Goal: Task Accomplishment & Management: Manage account settings

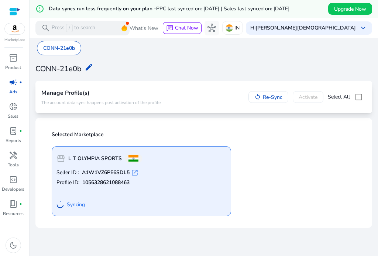
scroll to position [16, 0]
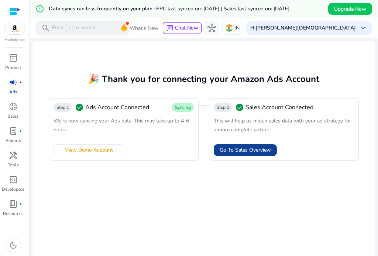
click at [234, 147] on span "Go To Sales Overview" at bounding box center [244, 150] width 51 height 8
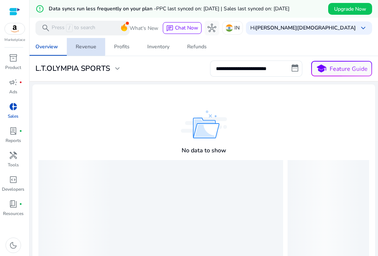
click at [79, 44] on div "Revenue" at bounding box center [86, 46] width 21 height 5
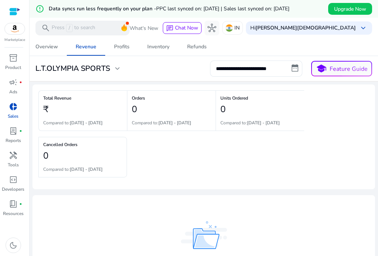
click at [21, 37] on p "Marketplace" at bounding box center [14, 40] width 21 height 6
click at [45, 46] on div "Overview" at bounding box center [46, 46] width 22 height 5
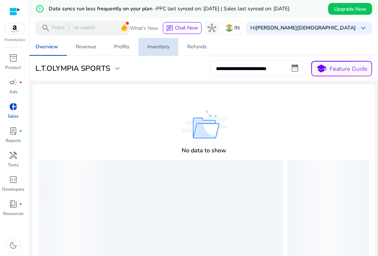
click at [153, 46] on div "Inventory" at bounding box center [158, 46] width 22 height 5
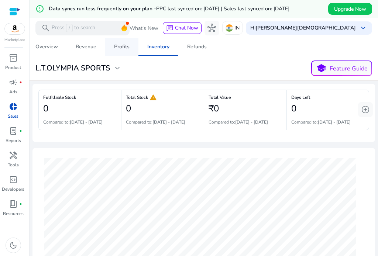
click at [126, 47] on div "Profits" at bounding box center [121, 46] width 15 height 5
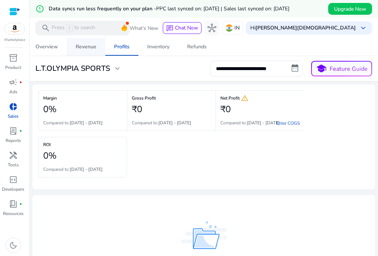
click at [87, 48] on div "Revenue" at bounding box center [86, 46] width 21 height 5
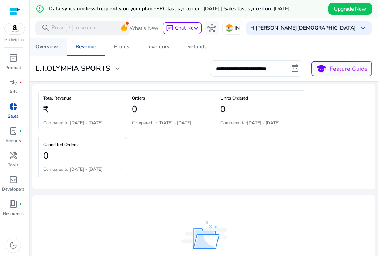
click at [53, 48] on div "Overview" at bounding box center [46, 46] width 22 height 5
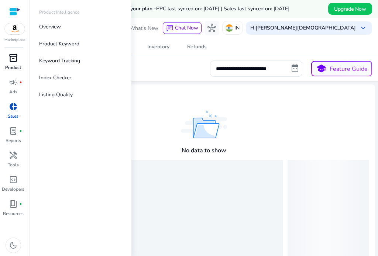
click at [12, 62] on span "inventory_2" at bounding box center [13, 57] width 9 height 9
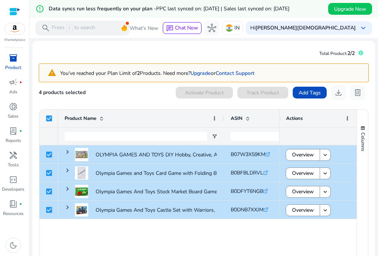
click at [117, 128] on div at bounding box center [136, 136] width 142 height 17
click at [13, 89] on p "Ads" at bounding box center [13, 91] width 8 height 7
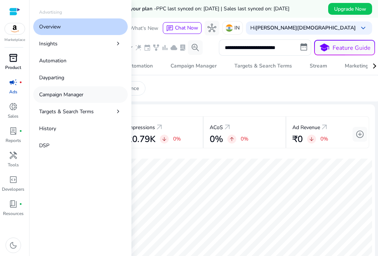
click at [66, 94] on p "Campaign Manager" at bounding box center [61, 95] width 44 height 8
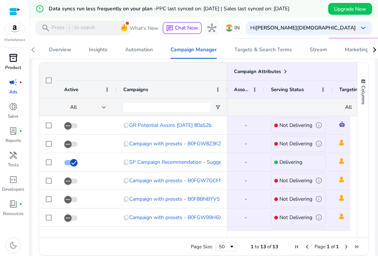
scroll to position [518, 0]
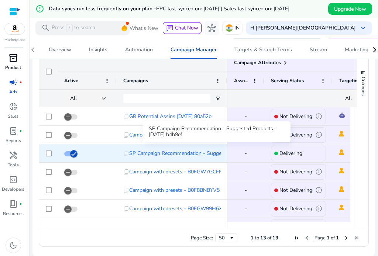
click at [182, 152] on span "SP Campaign Recommendation - Suggested Products - [DATE] b4b9ef" at bounding box center [210, 153] width 163 height 15
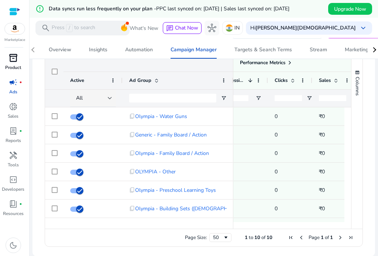
scroll to position [0, 225]
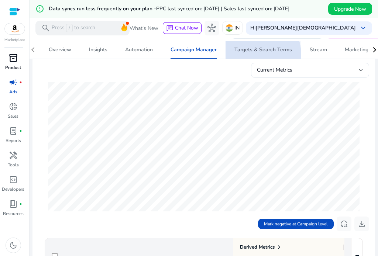
click at [251, 55] on span "Targets & Search Terms" at bounding box center [263, 50] width 58 height 18
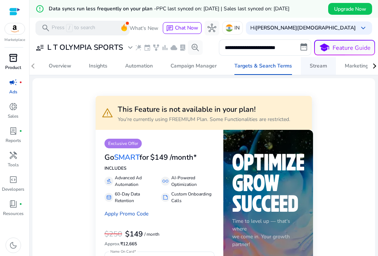
click at [317, 63] on div "Stream" at bounding box center [317, 65] width 17 height 5
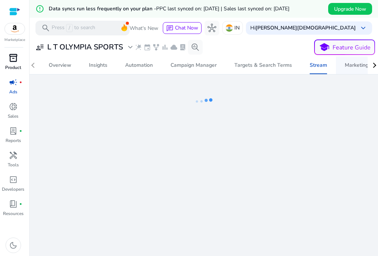
click at [355, 65] on div "Marketing Cloud Beta" at bounding box center [373, 65] width 59 height 6
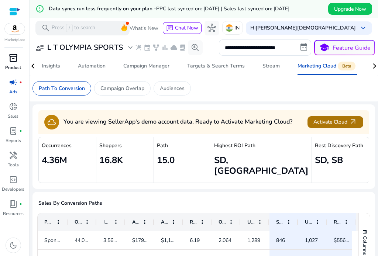
click at [328, 123] on span "Activate Cloud arrow_outward" at bounding box center [335, 122] width 44 height 8
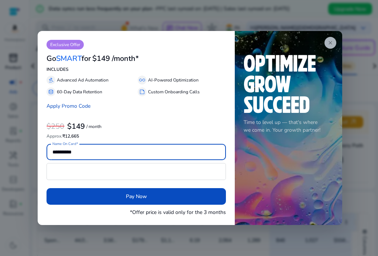
click at [329, 43] on span "close" at bounding box center [330, 43] width 6 height 6
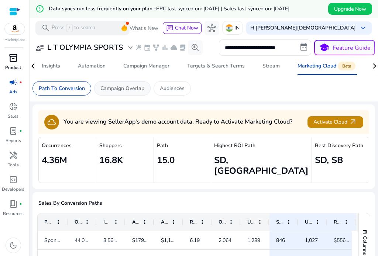
click at [122, 90] on p "Campaign Overlap" at bounding box center [122, 88] width 44 height 8
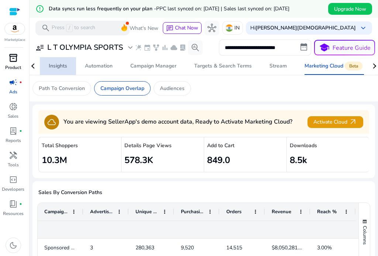
click at [58, 67] on div "Insights" at bounding box center [58, 65] width 18 height 5
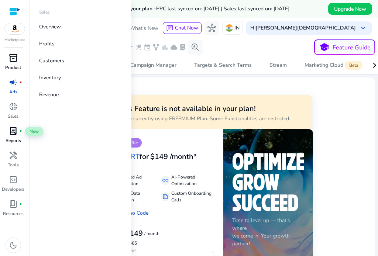
click at [12, 129] on span "lab_profile" at bounding box center [13, 130] width 9 height 9
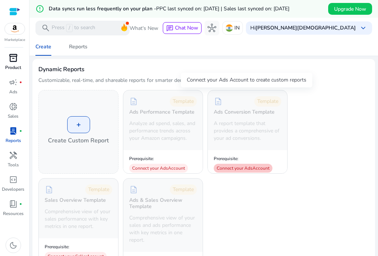
click at [237, 167] on div "Connect your Ads Account" at bounding box center [242, 168] width 59 height 9
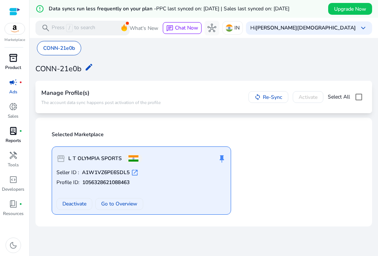
scroll to position [18, 0]
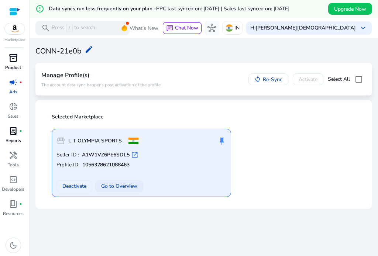
click at [118, 187] on span "Go to Overview" at bounding box center [119, 186] width 36 height 8
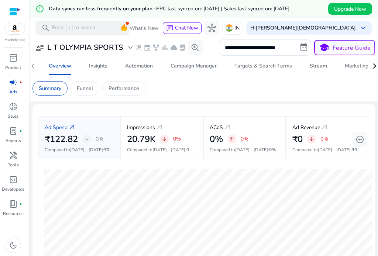
click at [227, 107] on mat-card "Ad Spend arrow_outward ₹122.82 - 0% Compared to [DATE] - [DATE] : ₹0 Impression…" at bounding box center [203, 224] width 342 height 241
click at [13, 65] on p "Product" at bounding box center [13, 67] width 16 height 7
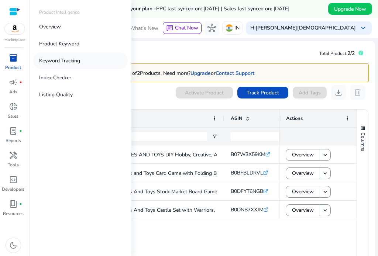
click at [62, 59] on p "Keyword Tracking" at bounding box center [59, 61] width 41 height 8
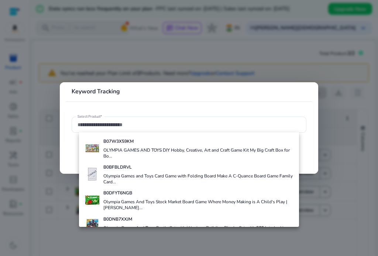
click at [214, 69] on div at bounding box center [189, 128] width 378 height 256
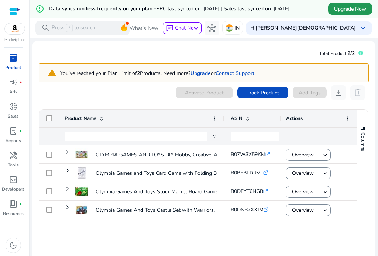
click at [334, 9] on span "Upgrade Now" at bounding box center [350, 9] width 32 height 8
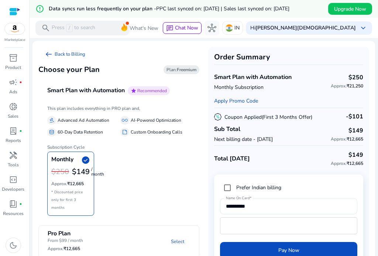
click at [161, 23] on mat-toolbar "search Press / to search What's New chat Chat Now hub IN Hi [PERSON_NAME] keybo…" at bounding box center [203, 28] width 348 height 20
click at [56, 53] on link "arrow_left_alt Back to Billing" at bounding box center [64, 54] width 53 height 15
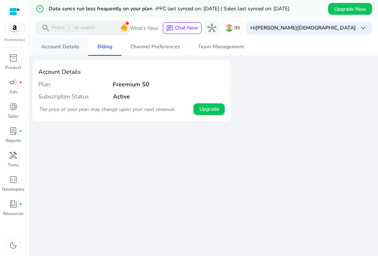
click at [53, 48] on span "Account Details" at bounding box center [60, 46] width 38 height 5
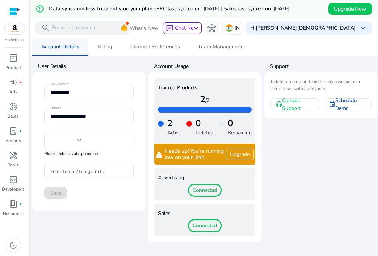
type input "***"
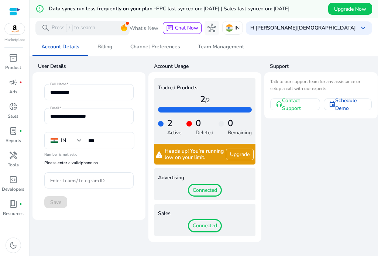
scroll to position [18, 0]
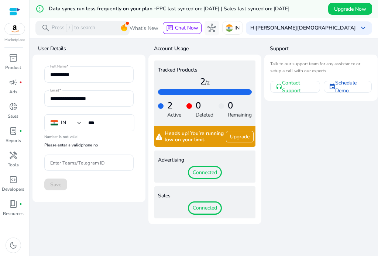
click at [200, 77] on h4 "2 /2" at bounding box center [205, 81] width 94 height 11
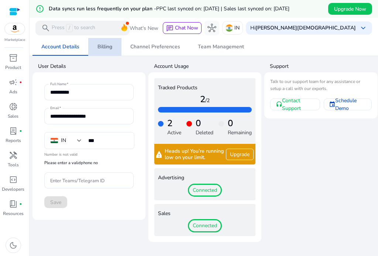
click at [110, 45] on span "Billing" at bounding box center [104, 46] width 15 height 5
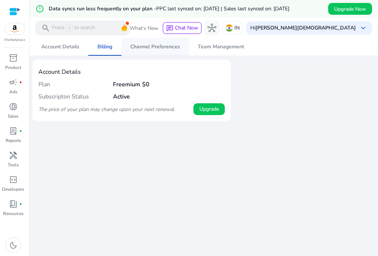
click at [142, 45] on span "Channel Preferences" at bounding box center [155, 46] width 50 height 5
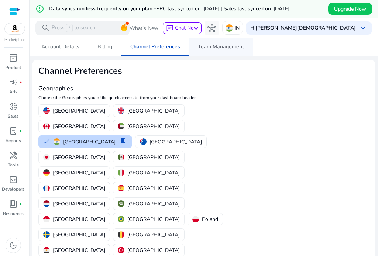
click at [203, 45] on span "Team Management" at bounding box center [221, 46] width 46 height 5
